Goal: Information Seeking & Learning: Learn about a topic

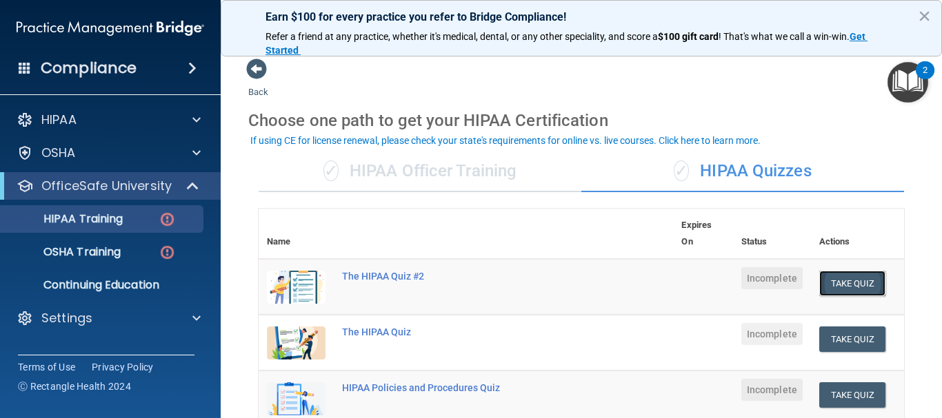
click at [828, 279] on button "Take Quiz" at bounding box center [852, 284] width 66 height 26
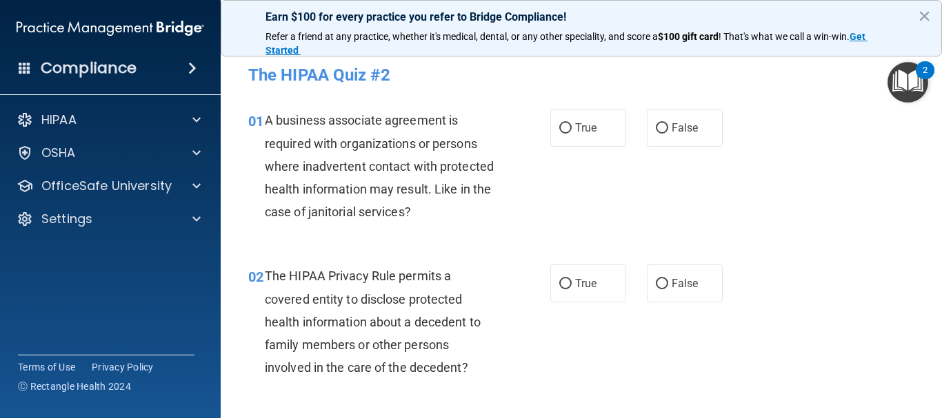
click at [901, 77] on img "Open Resource Center, 2 new notifications" at bounding box center [907, 82] width 41 height 41
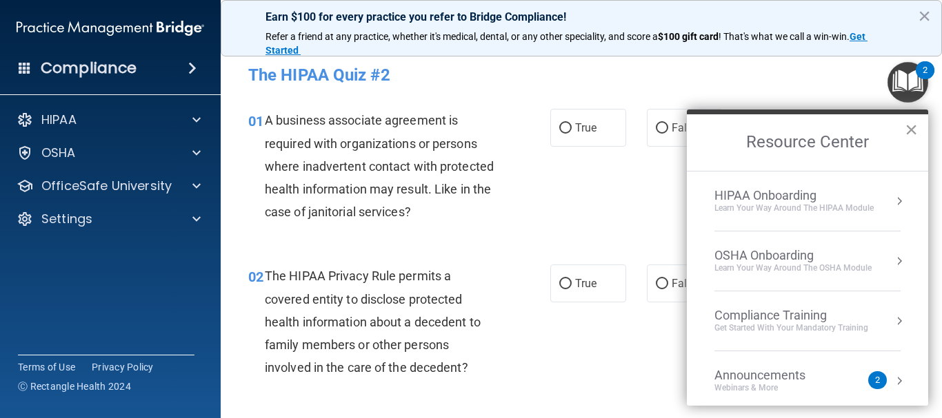
click at [908, 129] on button "×" at bounding box center [911, 130] width 13 height 22
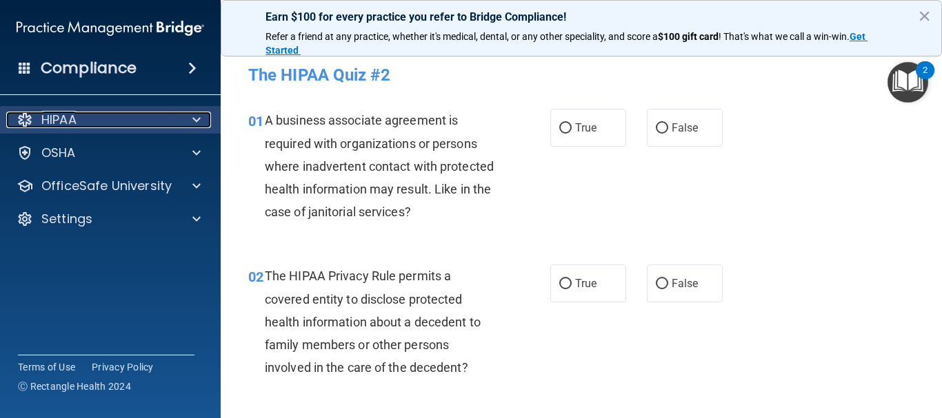
click at [192, 123] on div at bounding box center [194, 120] width 34 height 17
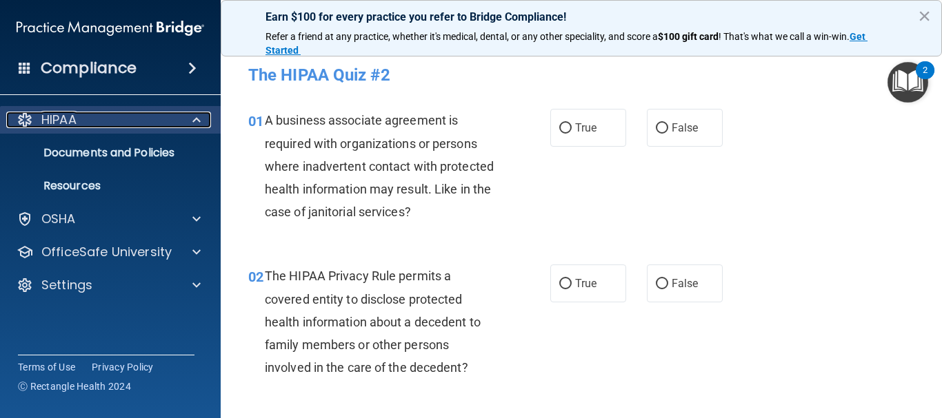
click at [132, 125] on div "HIPAA" at bounding box center [91, 120] width 171 height 17
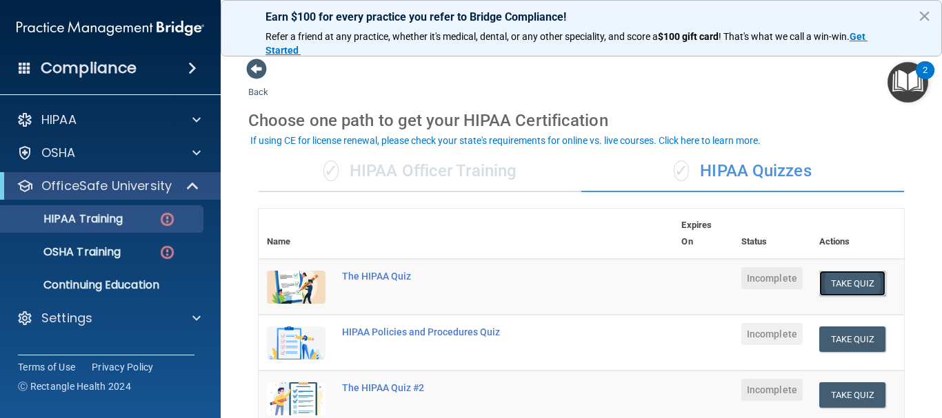
click at [832, 279] on button "Take Quiz" at bounding box center [852, 284] width 66 height 26
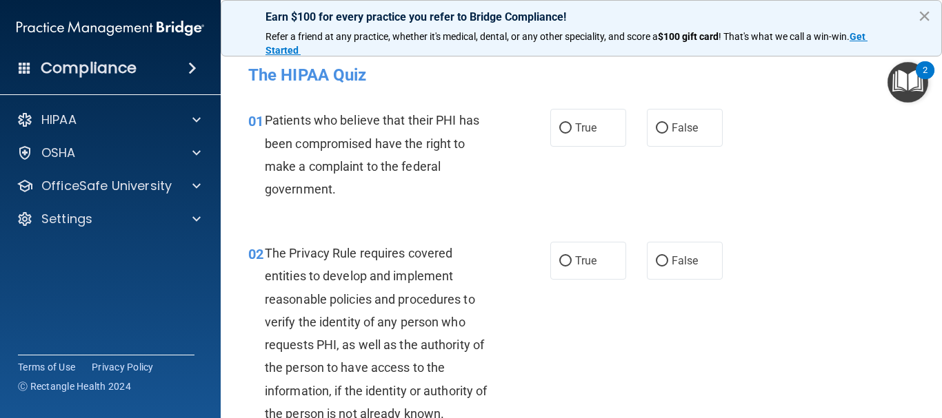
click at [922, 19] on button "×" at bounding box center [924, 16] width 13 height 22
